Goal: Task Accomplishment & Management: Use online tool/utility

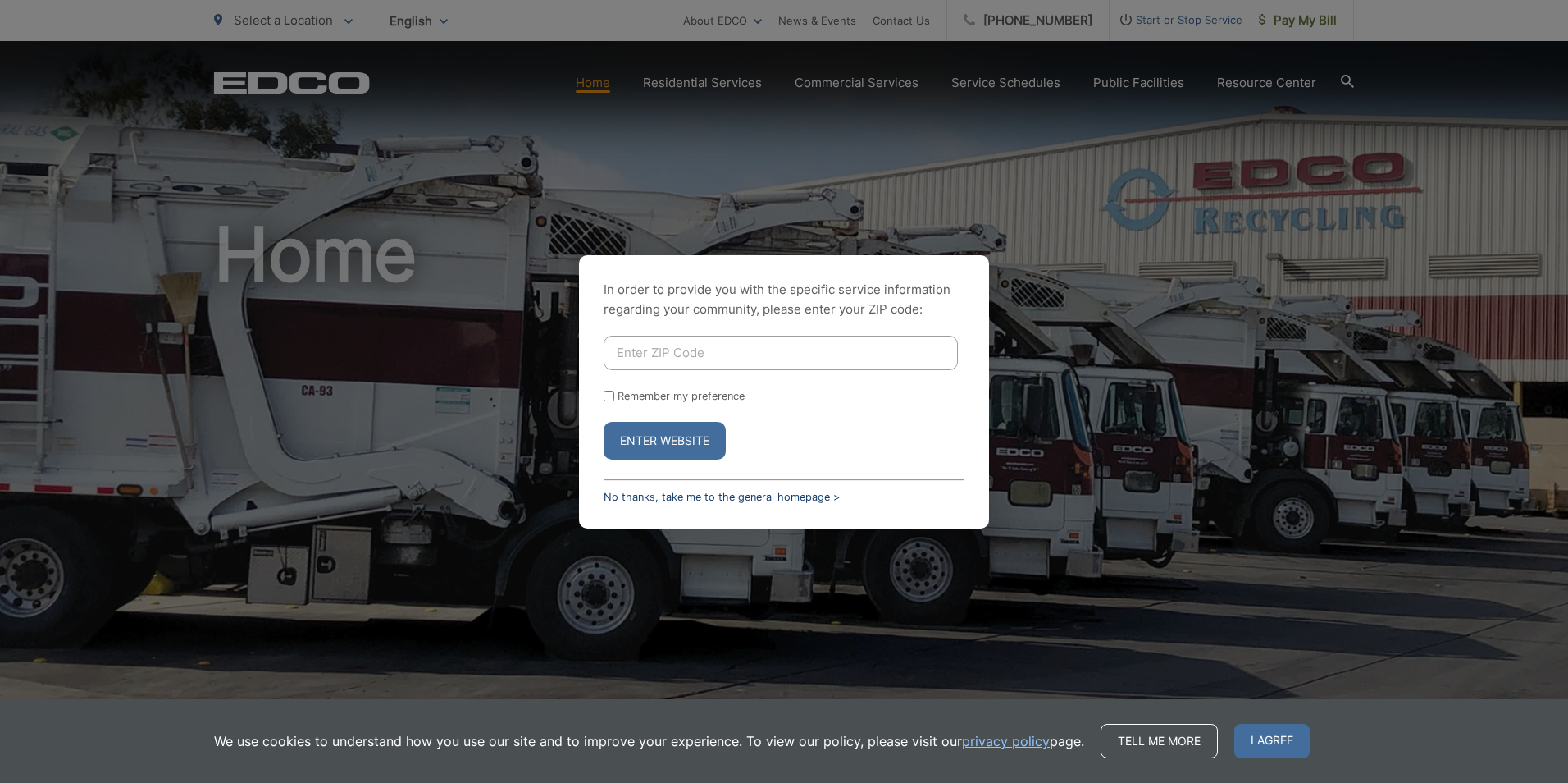
click at [645, 499] on link "No thanks, take me to the general homepage >" at bounding box center [722, 496] width 236 height 13
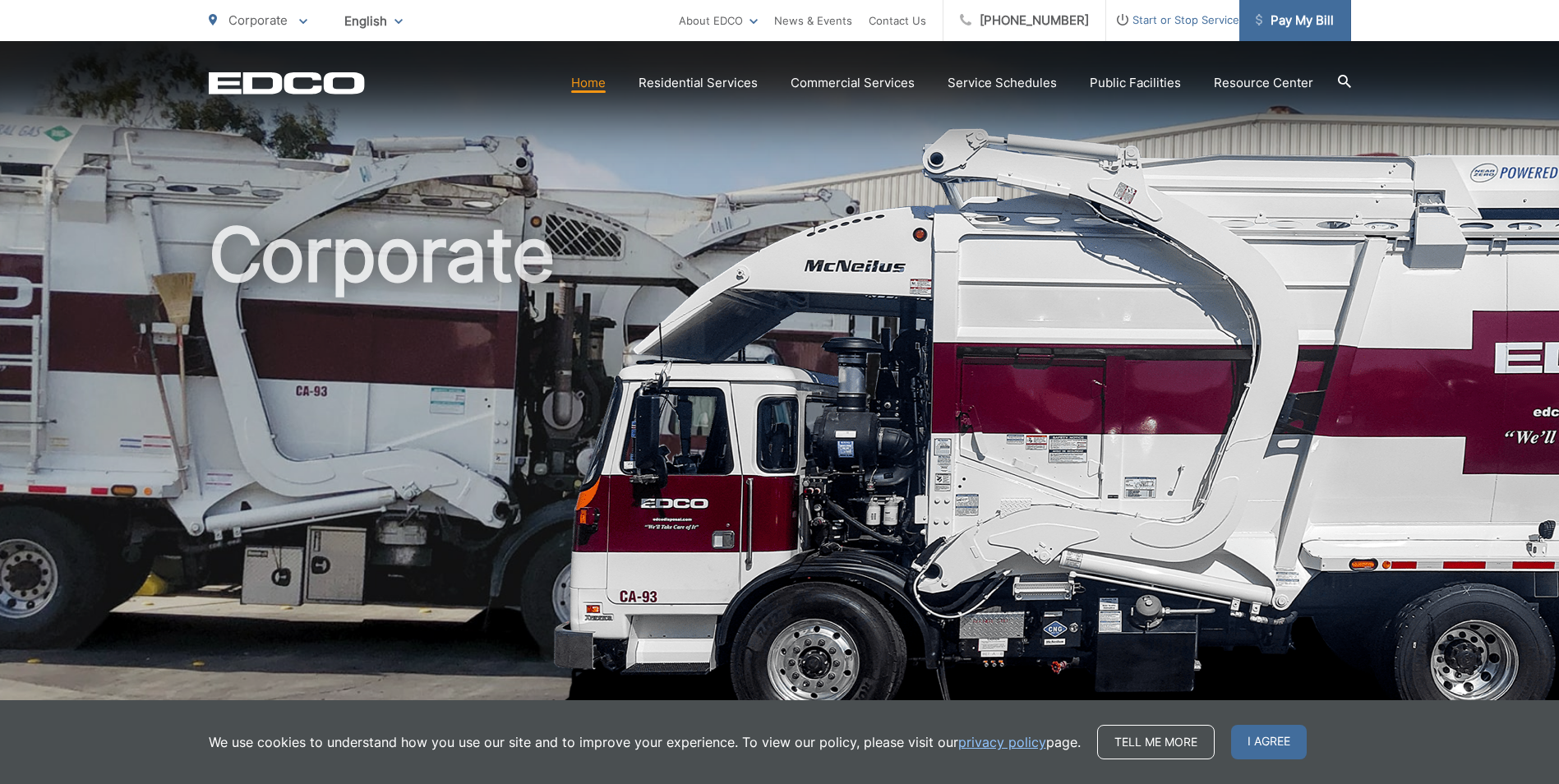
click at [1297, 23] on span "Pay My Bill" at bounding box center [1294, 21] width 78 height 20
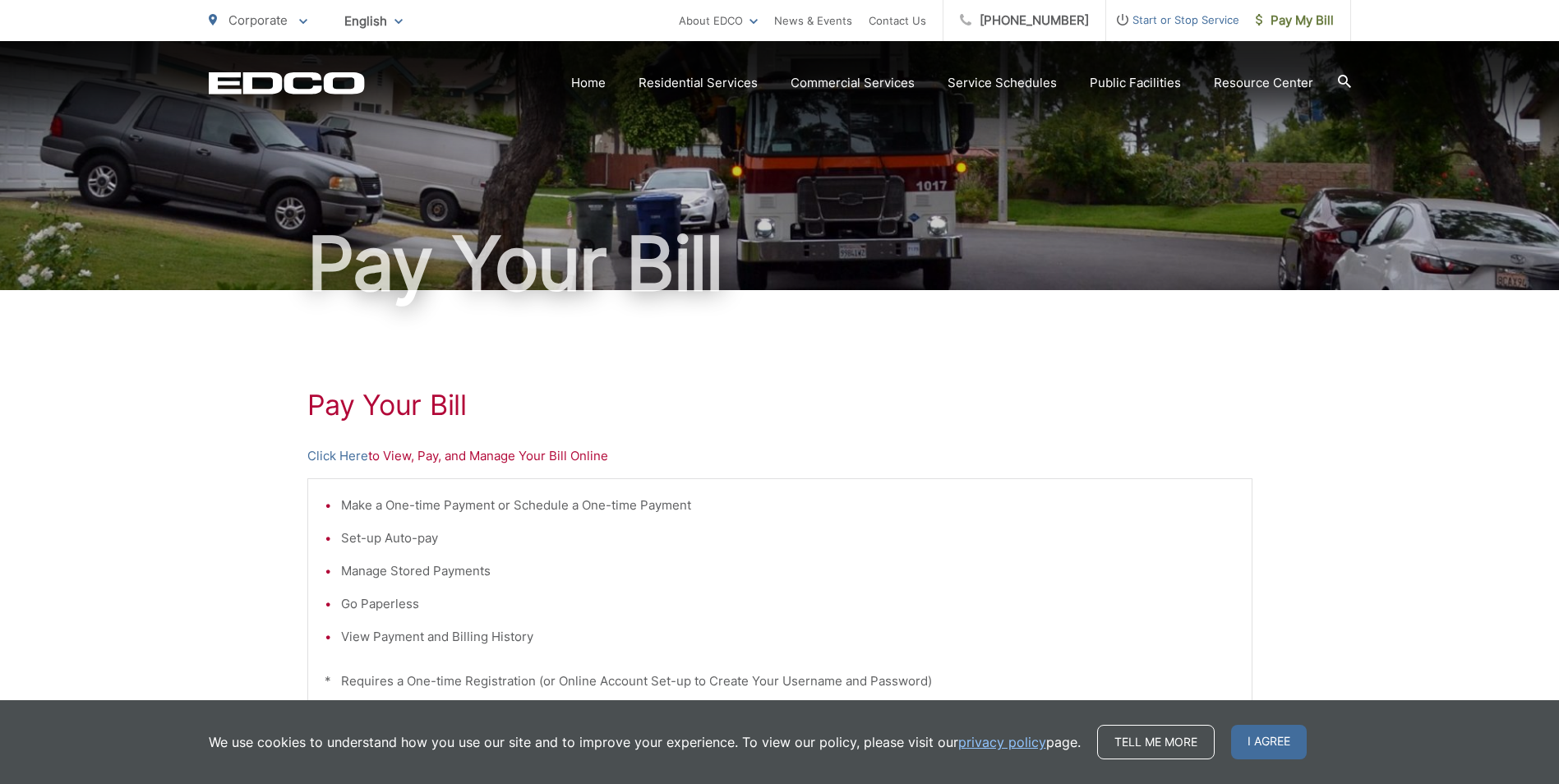
scroll to position [82, 0]
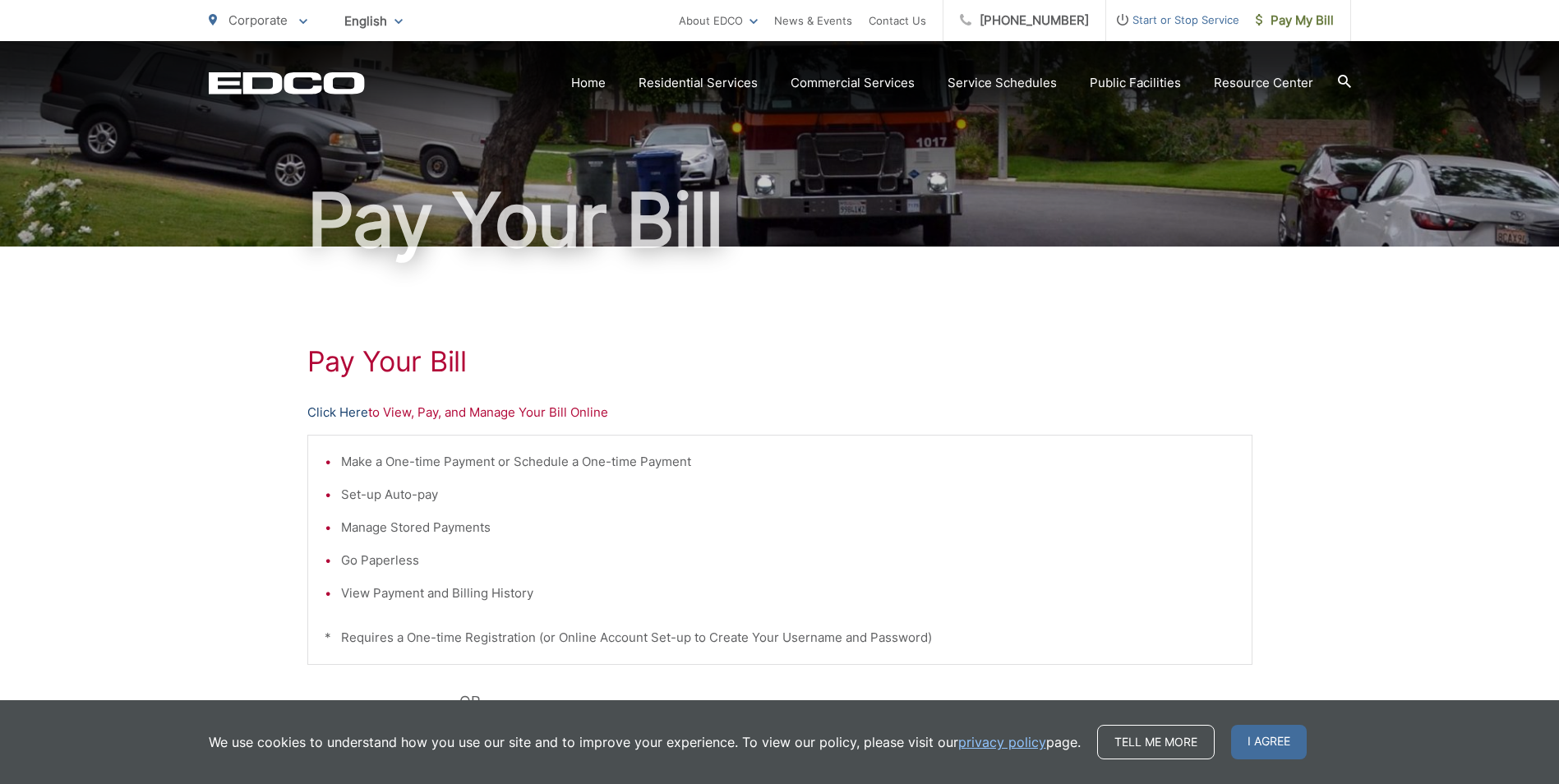
click at [318, 419] on link "Click Here" at bounding box center [338, 412] width 61 height 20
